Goal: Task Accomplishment & Management: Manage account settings

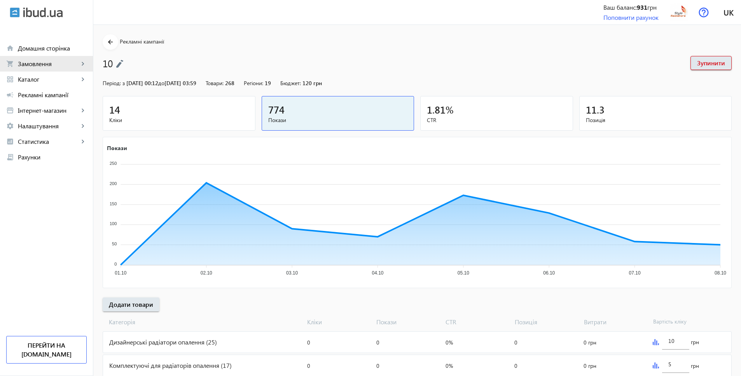
click at [40, 65] on span "Замовлення" at bounding box center [48, 64] width 61 height 8
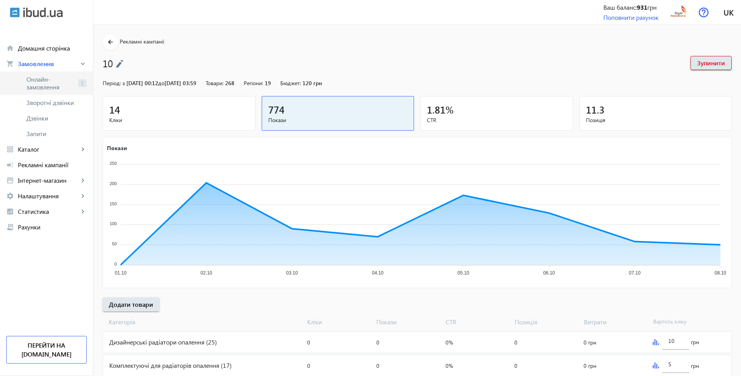
click at [38, 79] on span "Онлайн-замовлення" at bounding box center [50, 83] width 49 height 16
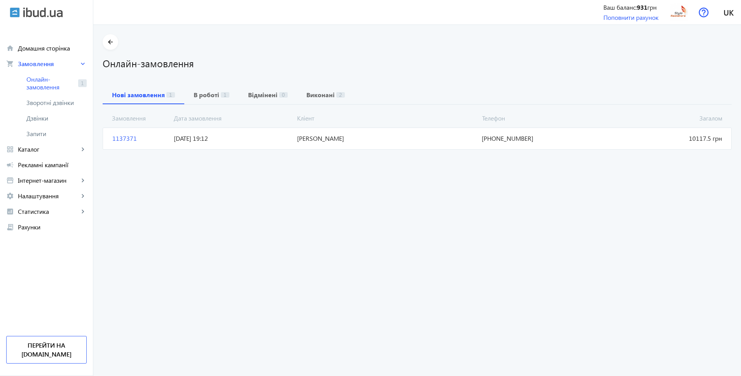
click at [350, 136] on span "[PERSON_NAME]" at bounding box center [386, 138] width 185 height 9
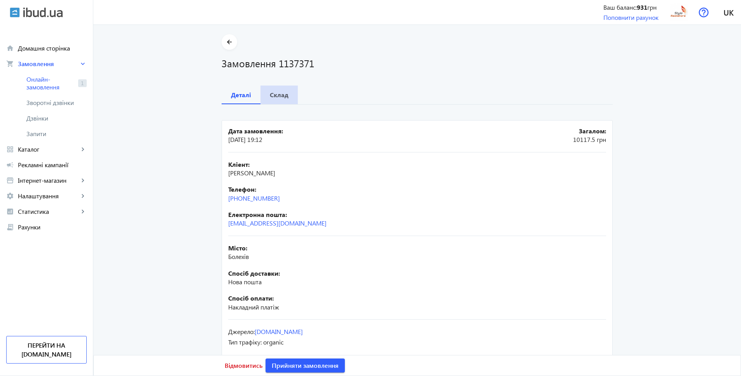
click at [273, 103] on span "Склад" at bounding box center [279, 95] width 19 height 19
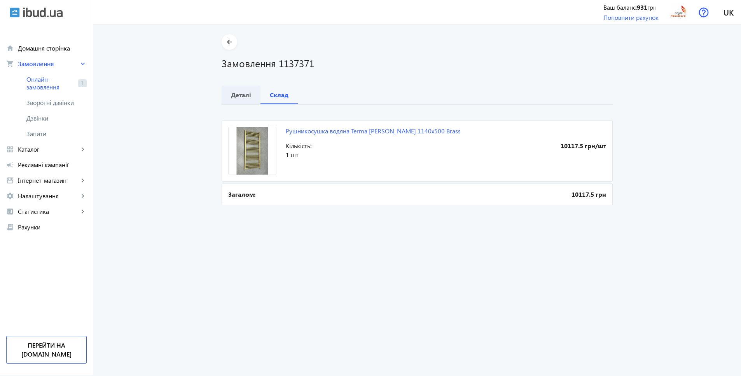
click at [232, 95] on b "Деталі" at bounding box center [241, 95] width 20 height 6
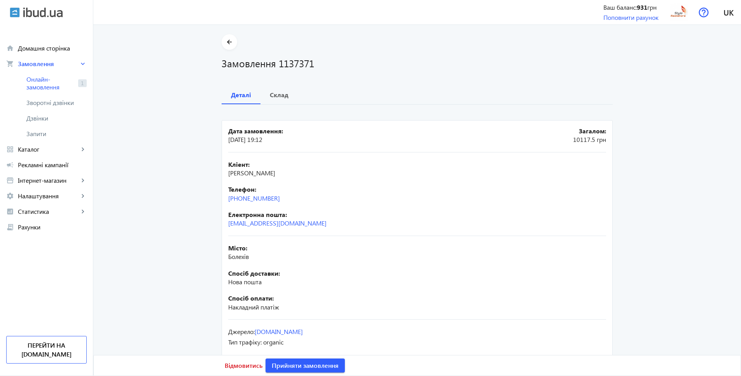
scroll to position [11, 0]
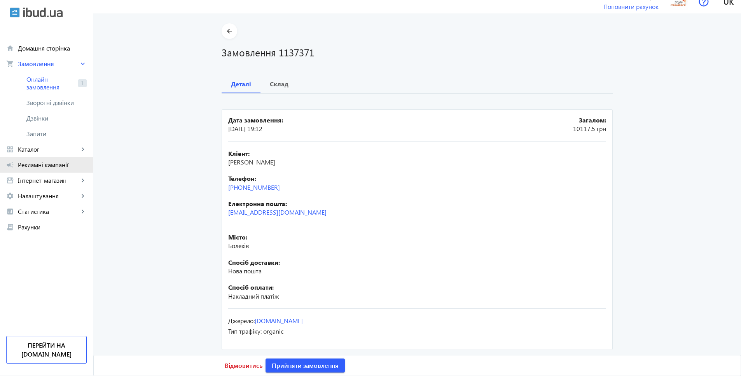
click at [37, 168] on span "Рекламні кампанії" at bounding box center [52, 165] width 69 height 8
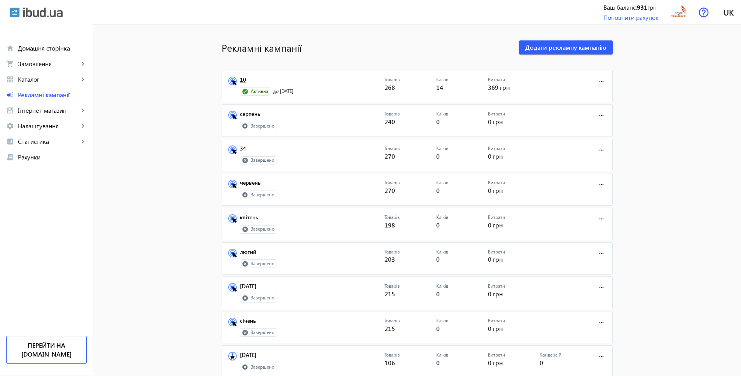
click at [241, 79] on link "10" at bounding box center [312, 82] width 145 height 11
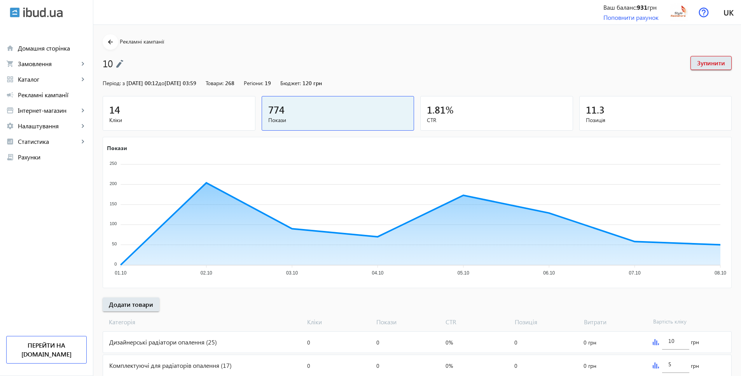
scroll to position [70, 0]
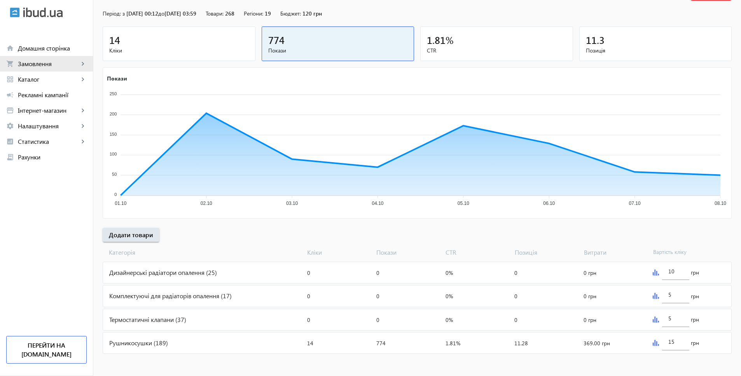
click at [31, 66] on span "Замовлення" at bounding box center [48, 64] width 61 height 8
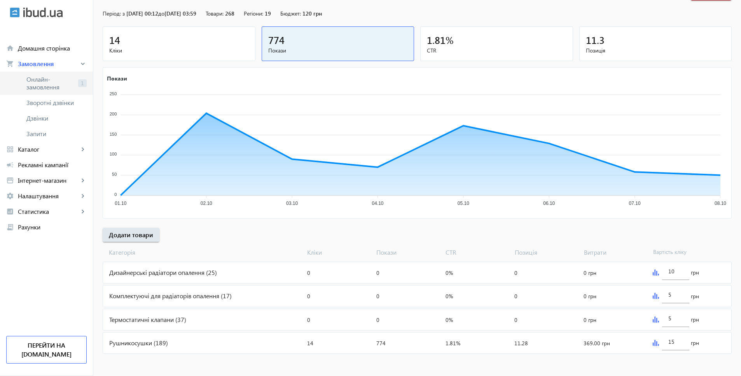
click at [53, 82] on span "Онлайн-замовлення" at bounding box center [50, 83] width 49 height 16
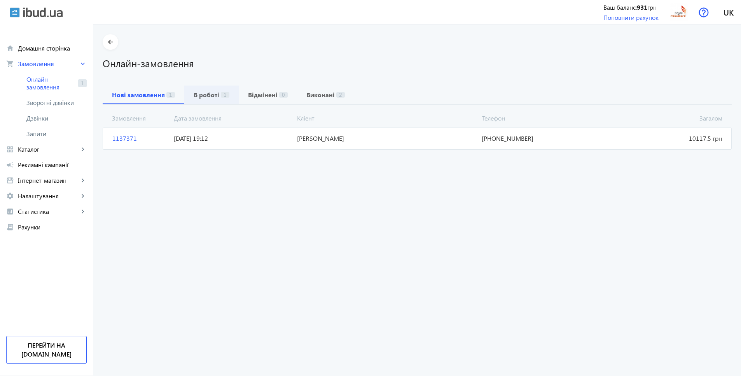
click at [201, 95] on b "В роботі" at bounding box center [207, 95] width 26 height 6
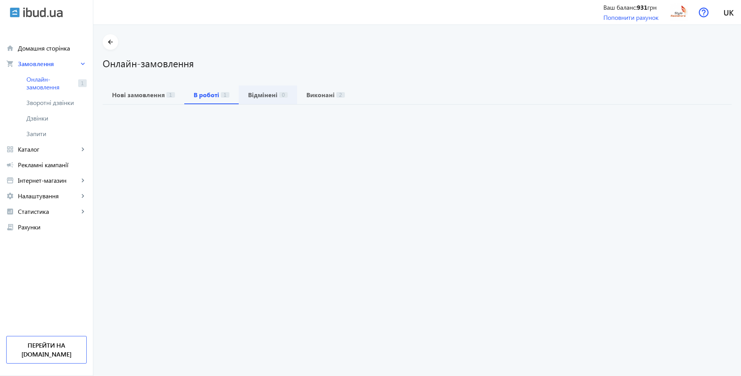
click at [267, 94] on b "Відмінені" at bounding box center [263, 95] width 30 height 6
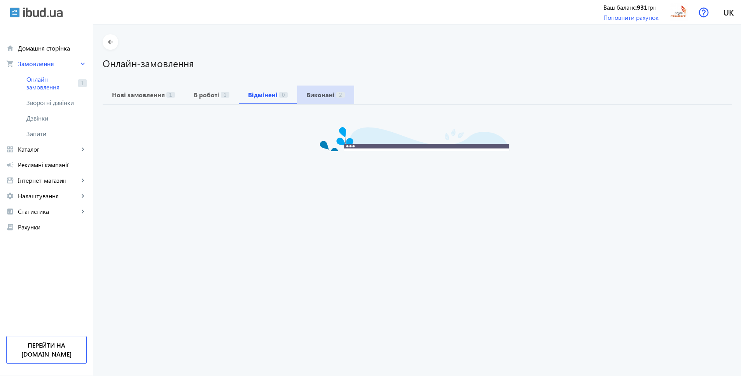
click at [337, 95] on span "2" at bounding box center [341, 94] width 9 height 5
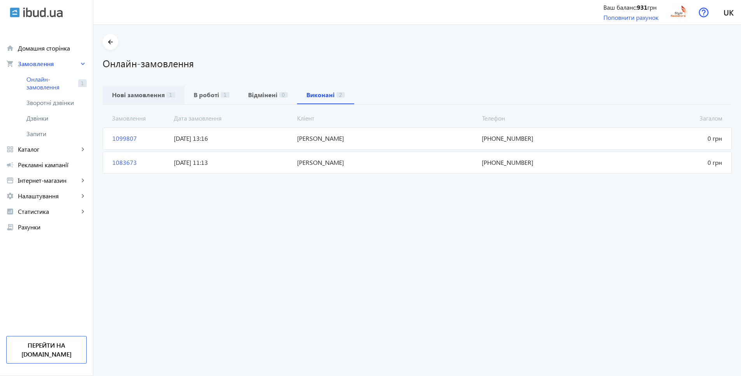
click at [140, 92] on b "Нові замовлення" at bounding box center [138, 95] width 53 height 6
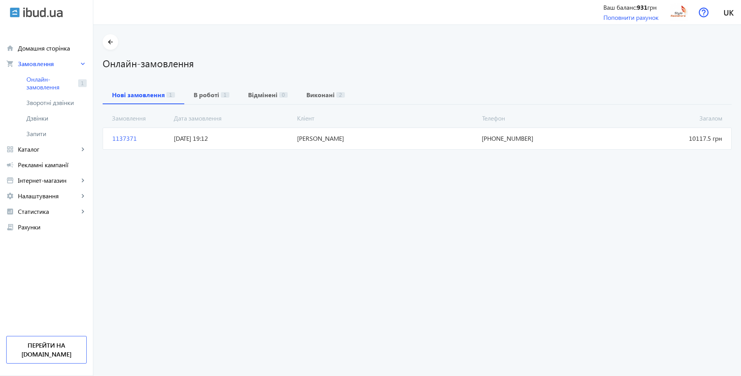
click at [414, 142] on span "[PERSON_NAME]" at bounding box center [386, 138] width 185 height 9
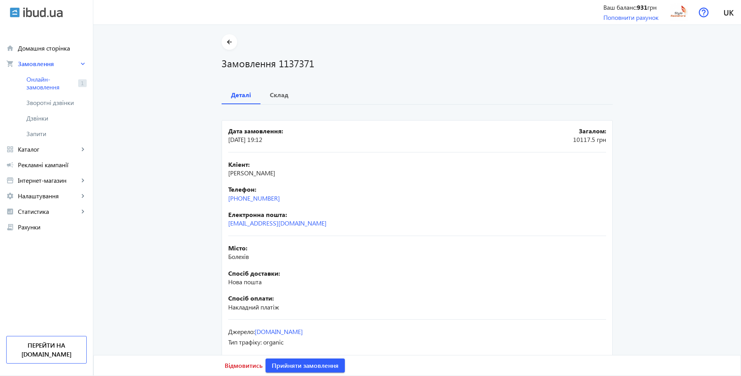
scroll to position [11, 0]
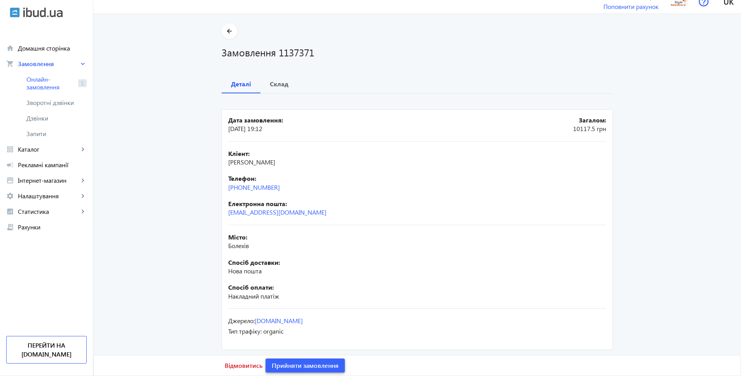
click at [321, 364] on span "Прийняти замовлення" at bounding box center [305, 365] width 67 height 9
click at [273, 85] on b "Склад" at bounding box center [279, 84] width 19 height 6
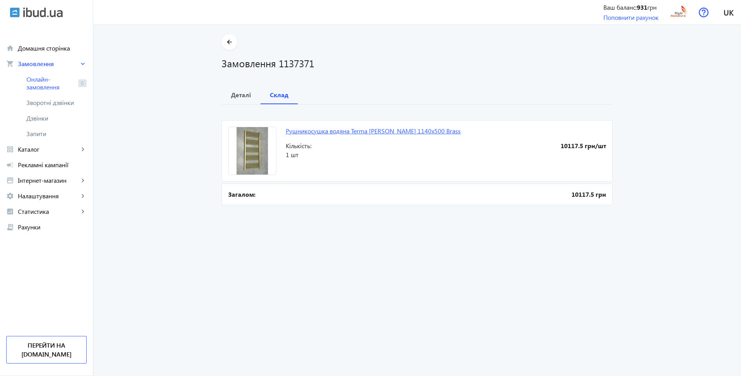
click at [347, 131] on link "Рушникосушка водяна Terma [PERSON_NAME] 1140x500 Brass" at bounding box center [373, 131] width 175 height 8
click at [63, 193] on span "Налаштування" at bounding box center [48, 196] width 61 height 8
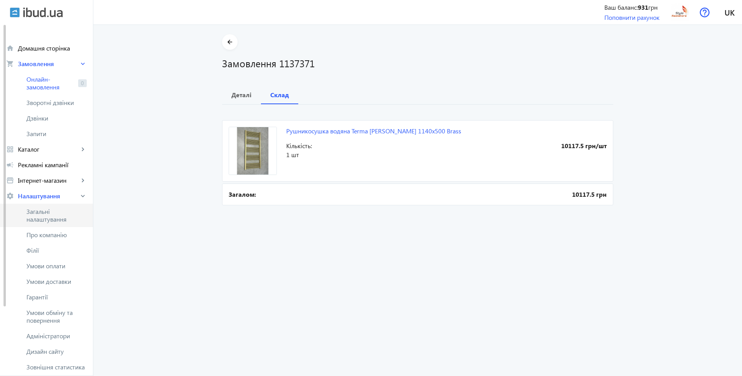
scroll to position [35, 0]
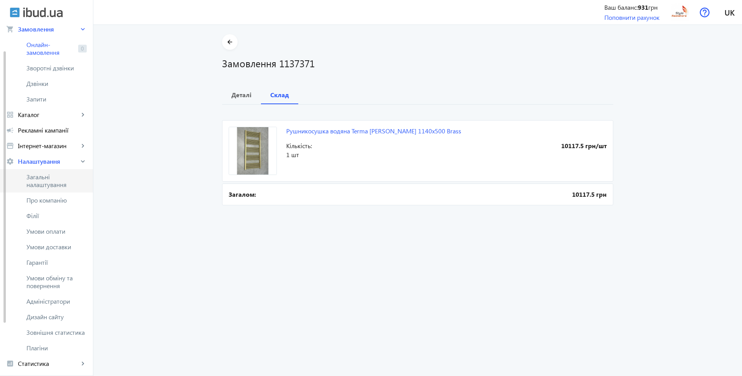
click at [56, 175] on span "Загальні налаштування" at bounding box center [56, 181] width 60 height 16
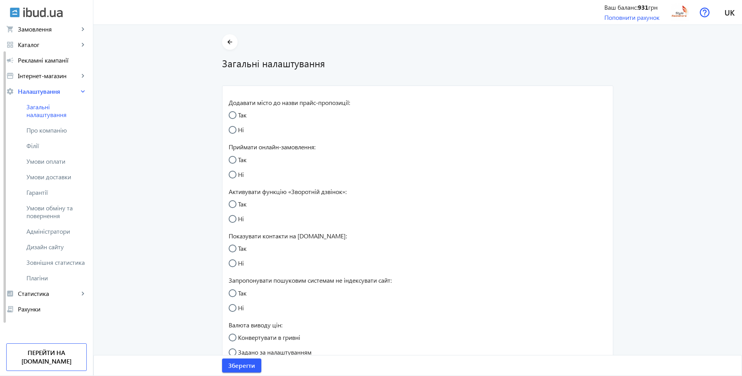
radio input "true"
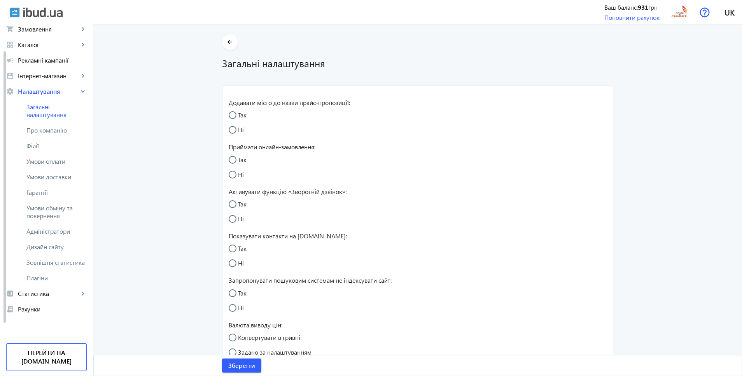
radio input "true"
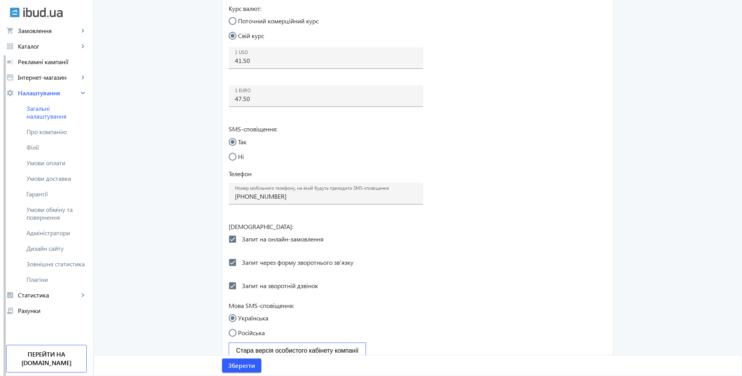
scroll to position [313, 0]
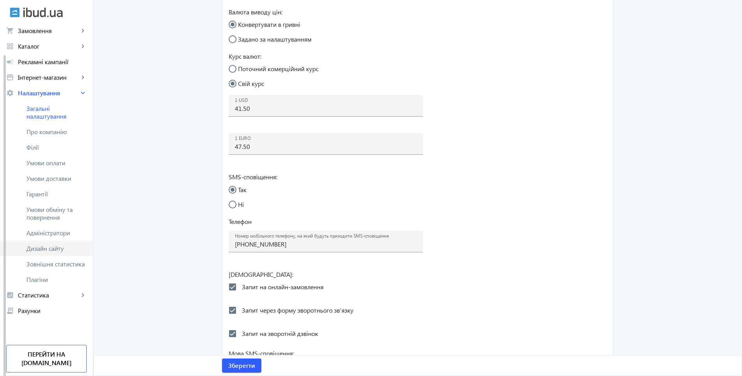
click at [66, 251] on span "Дизайн сайту" at bounding box center [56, 249] width 60 height 8
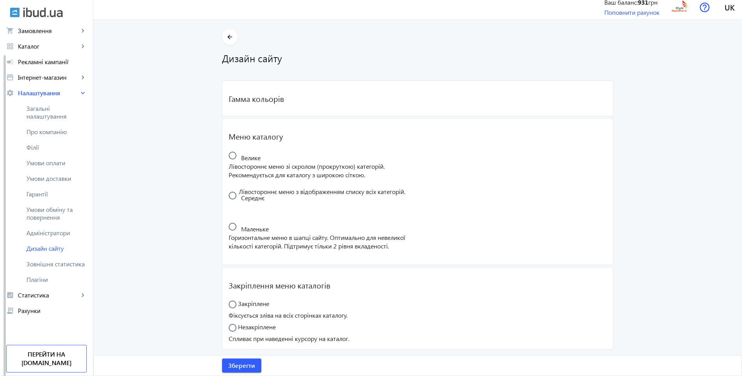
radio input "true"
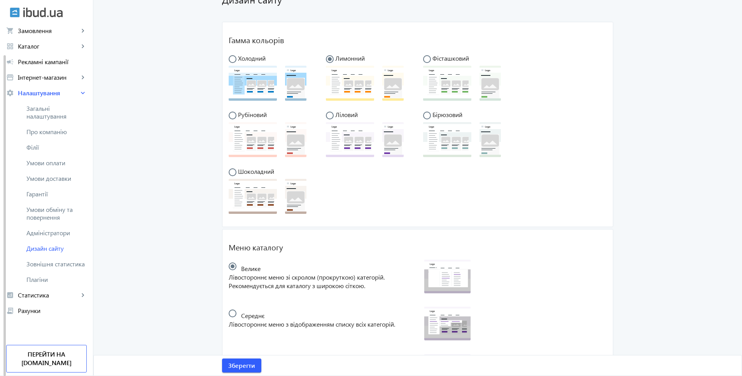
scroll to position [204, 0]
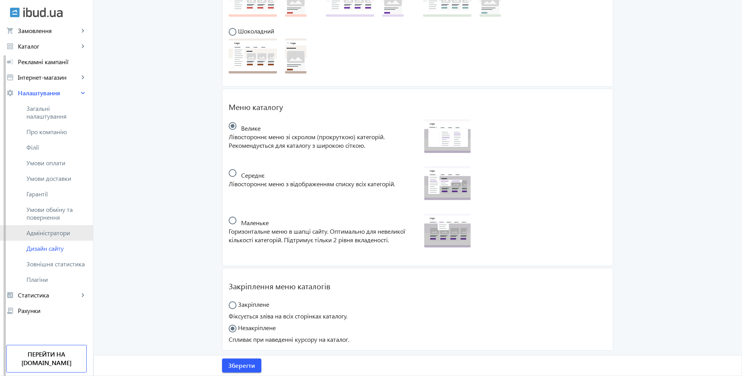
click at [49, 235] on span "Адміністратори" at bounding box center [56, 233] width 60 height 8
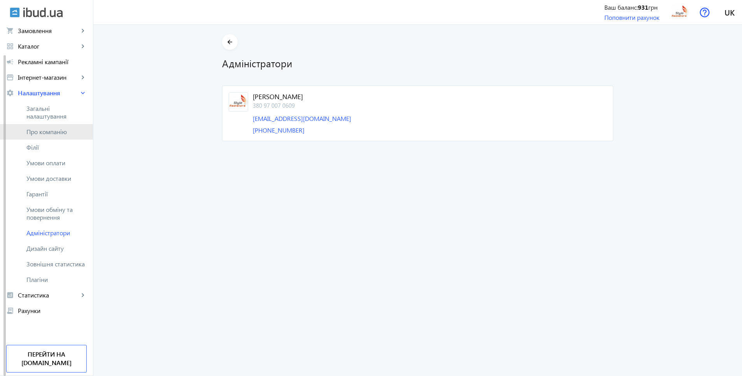
click at [57, 133] on span "Про компанію" at bounding box center [56, 132] width 60 height 8
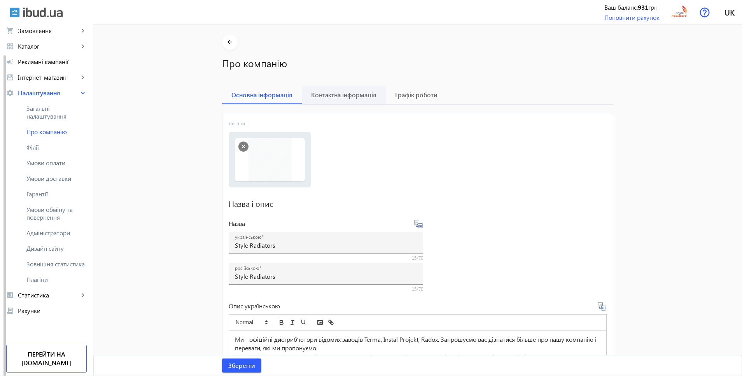
click at [331, 98] on span "Контактна інформація" at bounding box center [343, 95] width 65 height 6
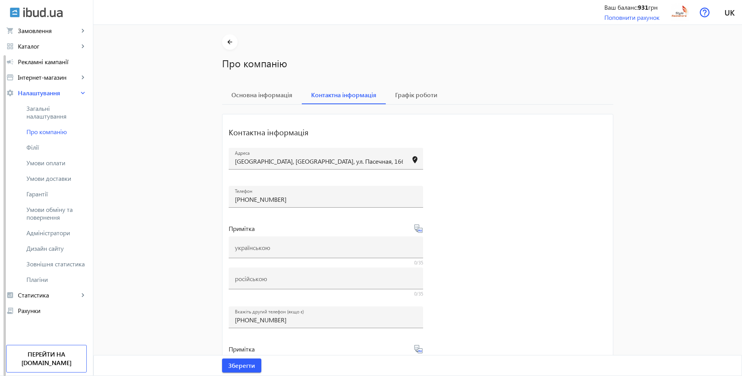
drag, startPoint x: 255, startPoint y: 199, endPoint x: 255, endPoint y: 211, distance: 12.4
click at [255, 199] on input "+38(097)007-06-09" at bounding box center [326, 199] width 182 height 8
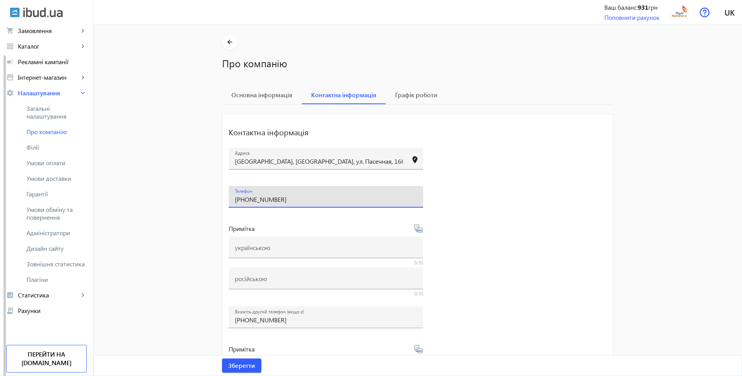
drag, startPoint x: 267, startPoint y: 199, endPoint x: 258, endPoint y: 197, distance: 8.8
click at [258, 197] on input "+38(098)007-06-09" at bounding box center [326, 199] width 182 height 8
type input "+38(098)109-06-09"
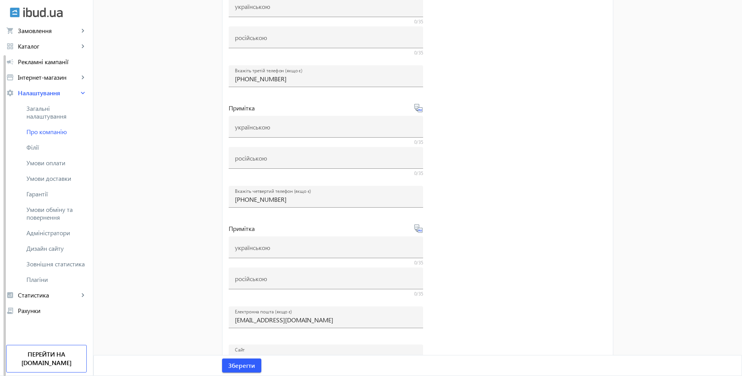
scroll to position [399, 0]
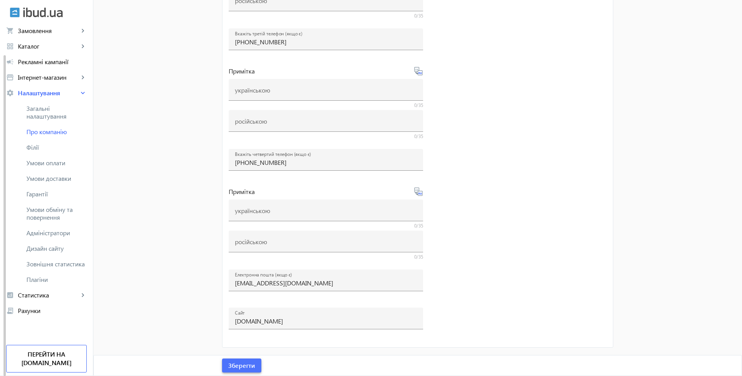
click at [246, 365] on span "Зберегти" at bounding box center [241, 365] width 27 height 9
click at [56, 119] on span "Загальні налаштування" at bounding box center [56, 113] width 60 height 16
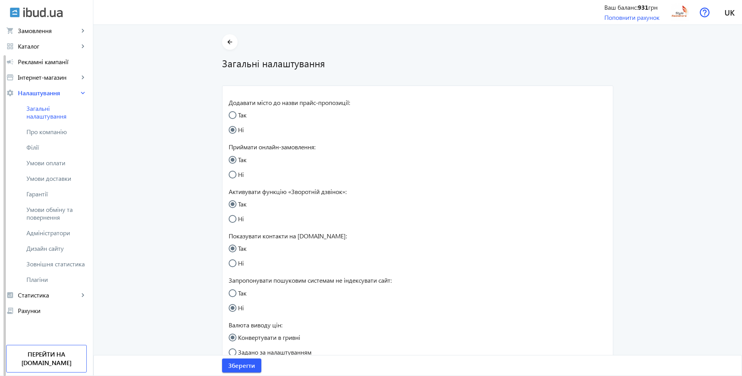
scroll to position [379, 0]
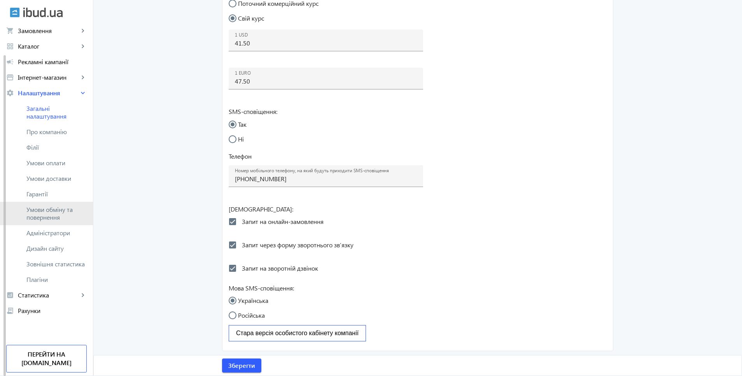
click at [64, 220] on span "Умови обміну та повернення" at bounding box center [56, 214] width 60 height 16
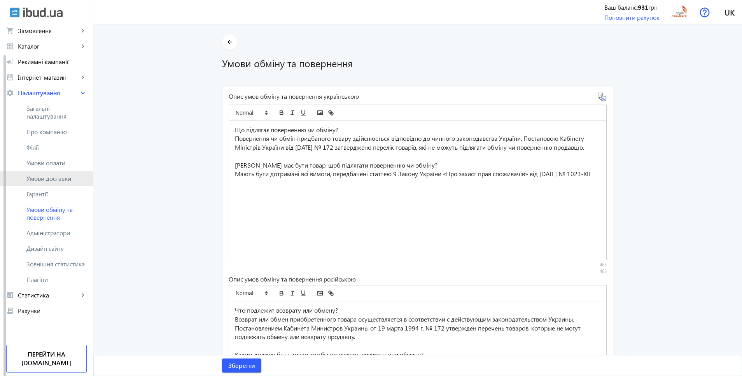
click at [64, 181] on span "Умови доставки" at bounding box center [56, 179] width 60 height 8
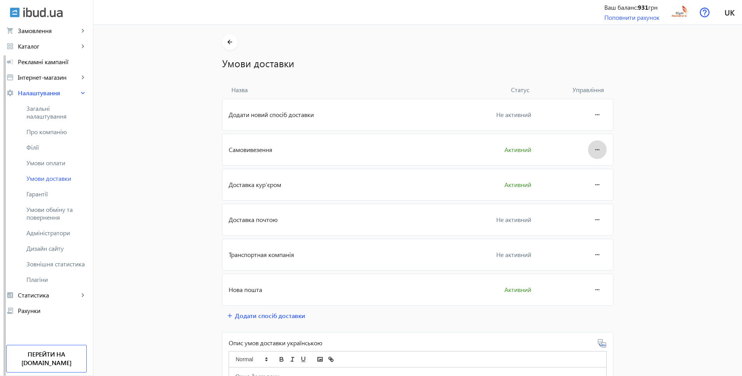
click at [598, 148] on mat-icon "more_horiz" at bounding box center [597, 149] width 9 height 19
click at [468, 149] on div at bounding box center [371, 188] width 742 height 376
click at [265, 150] on span "Самовивезення" at bounding box center [342, 149] width 227 height 9
click at [600, 147] on span at bounding box center [597, 149] width 19 height 19
click at [578, 175] on span "Редагувати" at bounding box center [582, 171] width 31 height 6
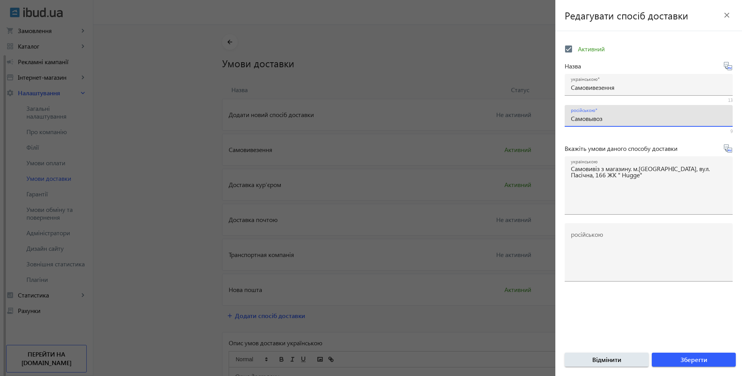
drag, startPoint x: 594, startPoint y: 118, endPoint x: 588, endPoint y: 119, distance: 6.2
click at [588, 119] on input "Самовывоз" at bounding box center [649, 118] width 156 height 8
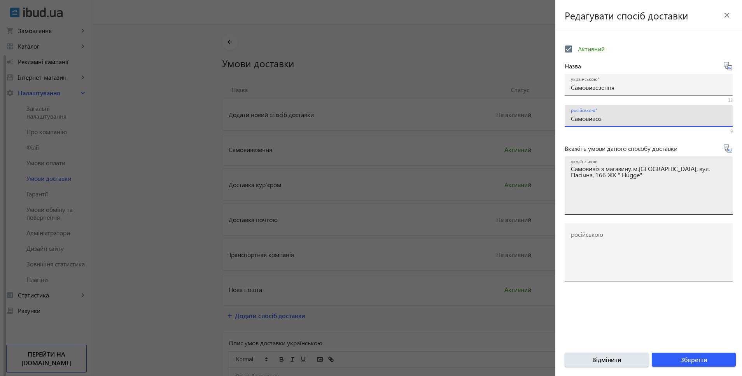
type input "Самовивоз"
click at [626, 184] on textarea "Самовивіз з магазину. м.Львів, вул. Пасічна, 166 ЖК " Hugge"" at bounding box center [649, 189] width 156 height 46
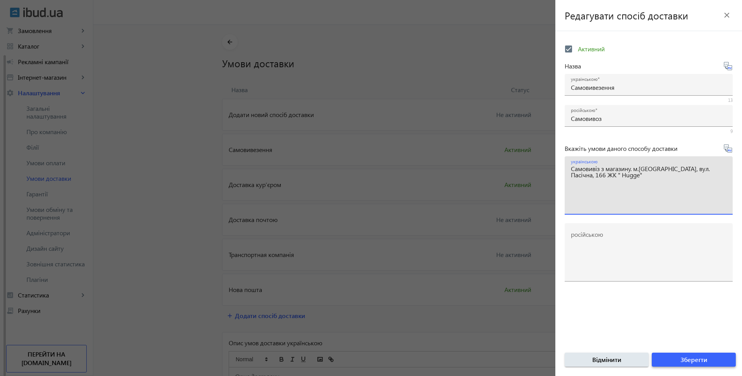
click at [689, 361] on span "Зберегти" at bounding box center [694, 360] width 27 height 9
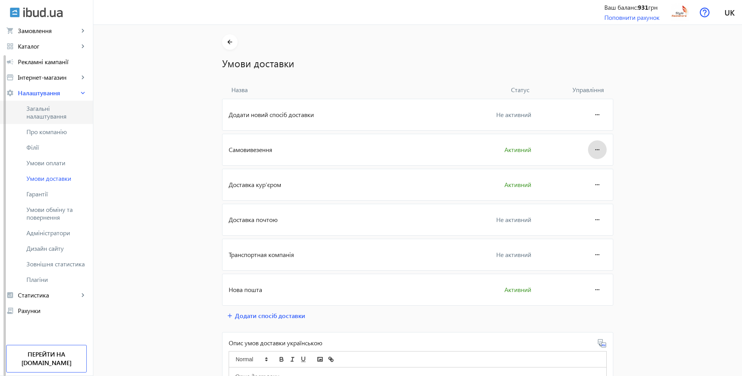
click at [61, 114] on span "Загальні налаштування" at bounding box center [56, 113] width 60 height 16
